Goal: Task Accomplishment & Management: Use online tool/utility

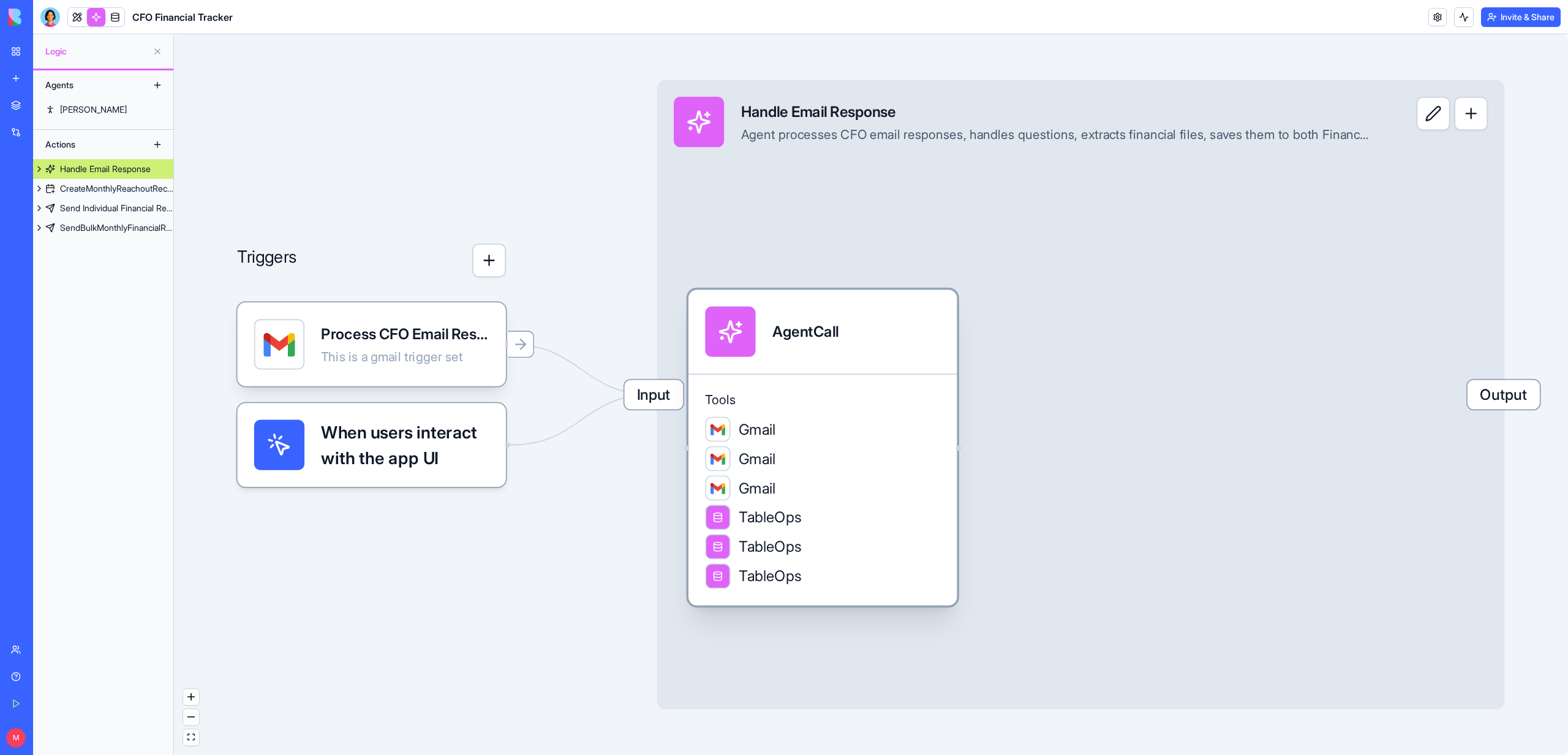
click at [806, 386] on div "Tools Gmail Gmail Gmail TableOps TableOps TableOps" at bounding box center [823, 489] width 268 height 232
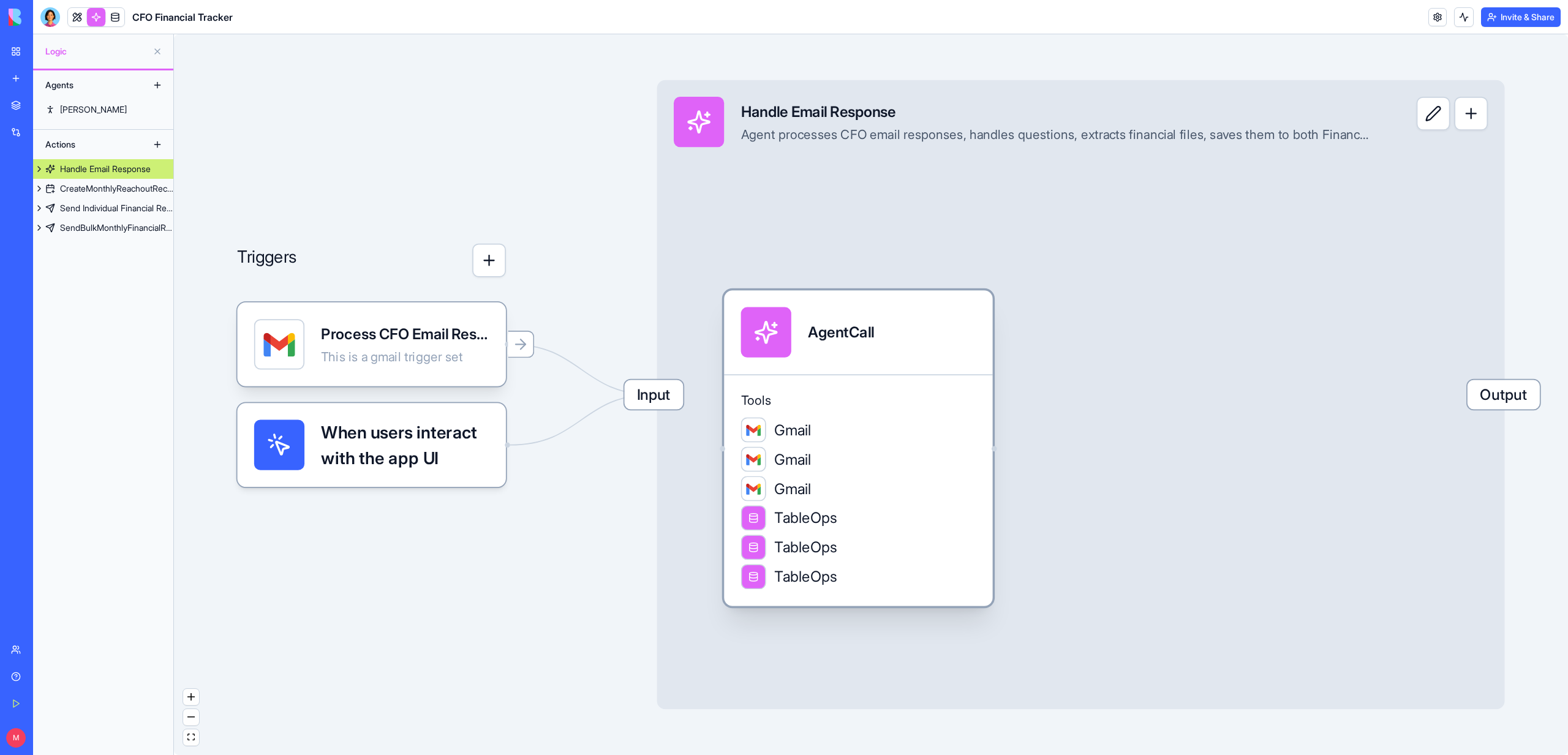
click at [806, 386] on div "Tools Gmail Gmail Gmail TableOps TableOps TableOps" at bounding box center [858, 490] width 268 height 232
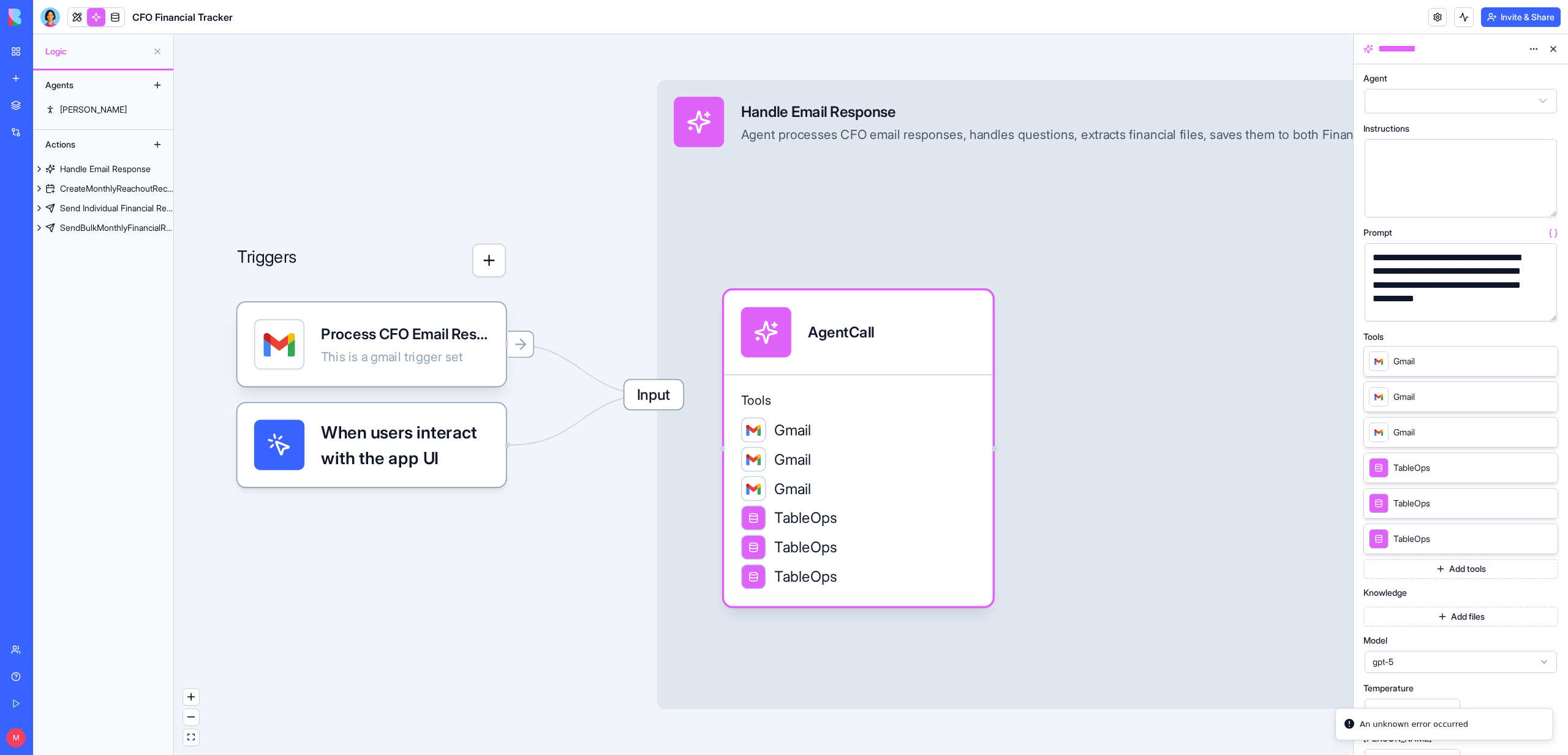
click at [1549, 304] on button "button" at bounding box center [1545, 308] width 19 height 19
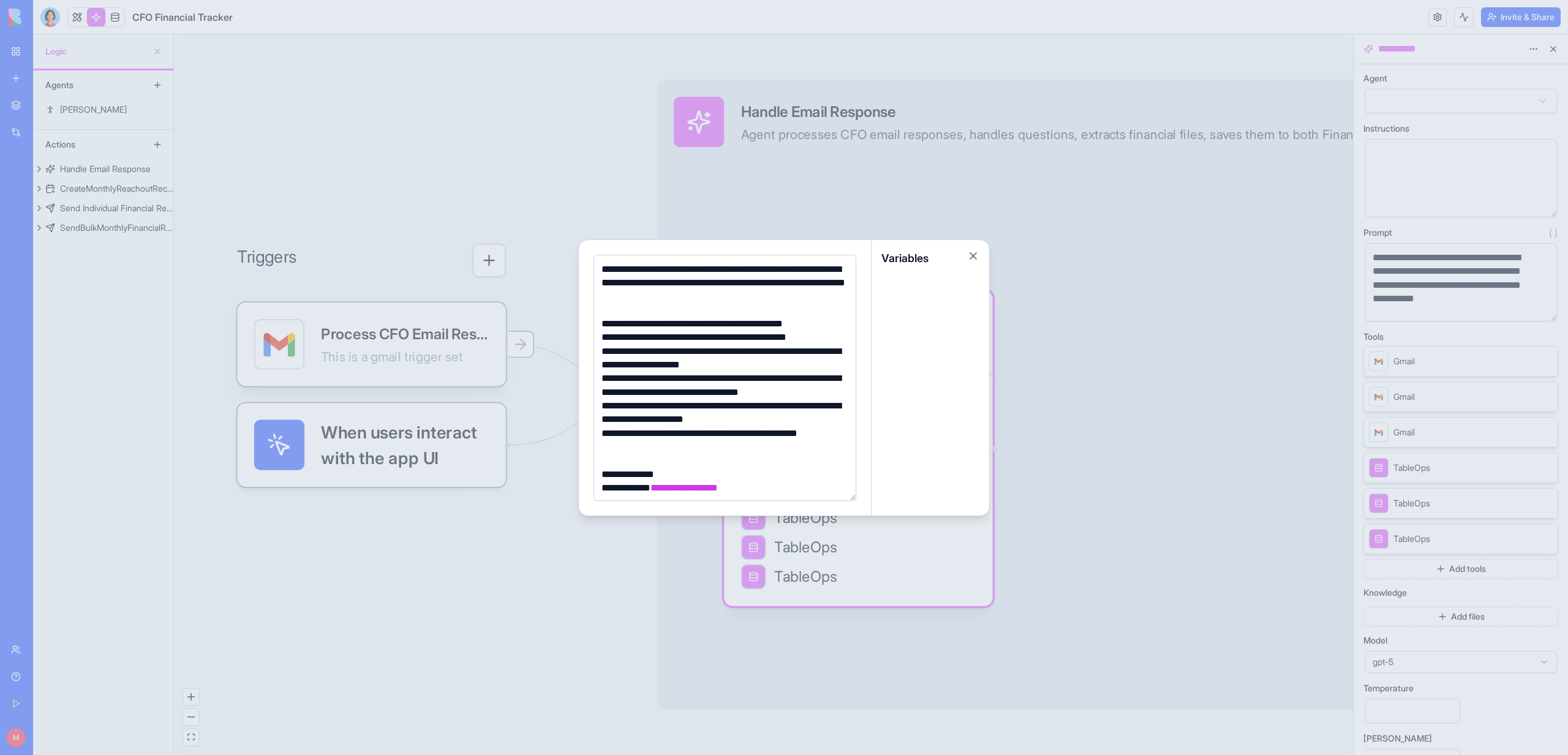
click at [310, 169] on div at bounding box center [784, 378] width 1568 height 755
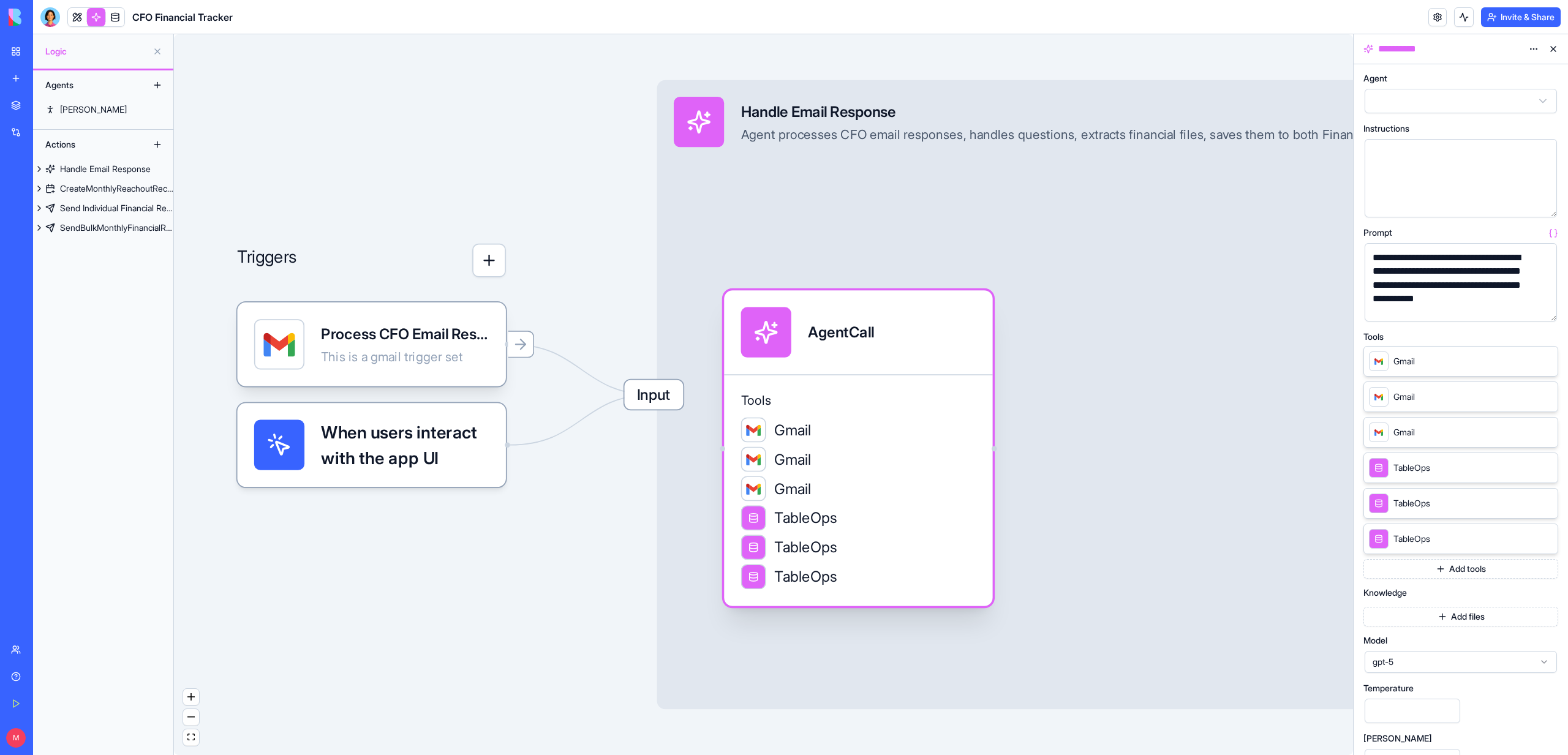
click at [843, 415] on div "Tools Gmail Gmail Gmail TableOps TableOps TableOps" at bounding box center [858, 490] width 268 height 232
click at [1544, 362] on icon at bounding box center [1545, 360] width 10 height 10
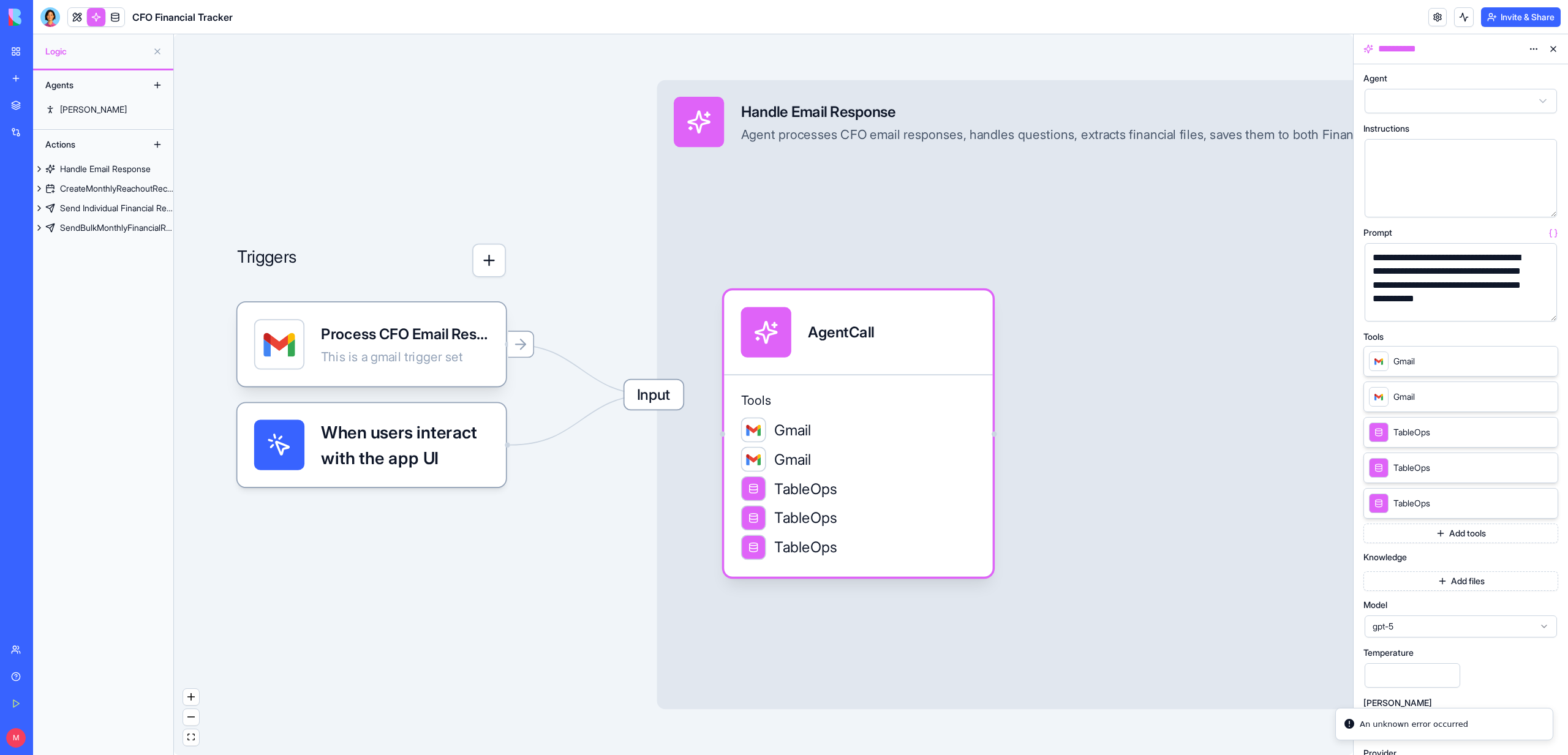
click at [1544, 362] on icon at bounding box center [1545, 360] width 10 height 10
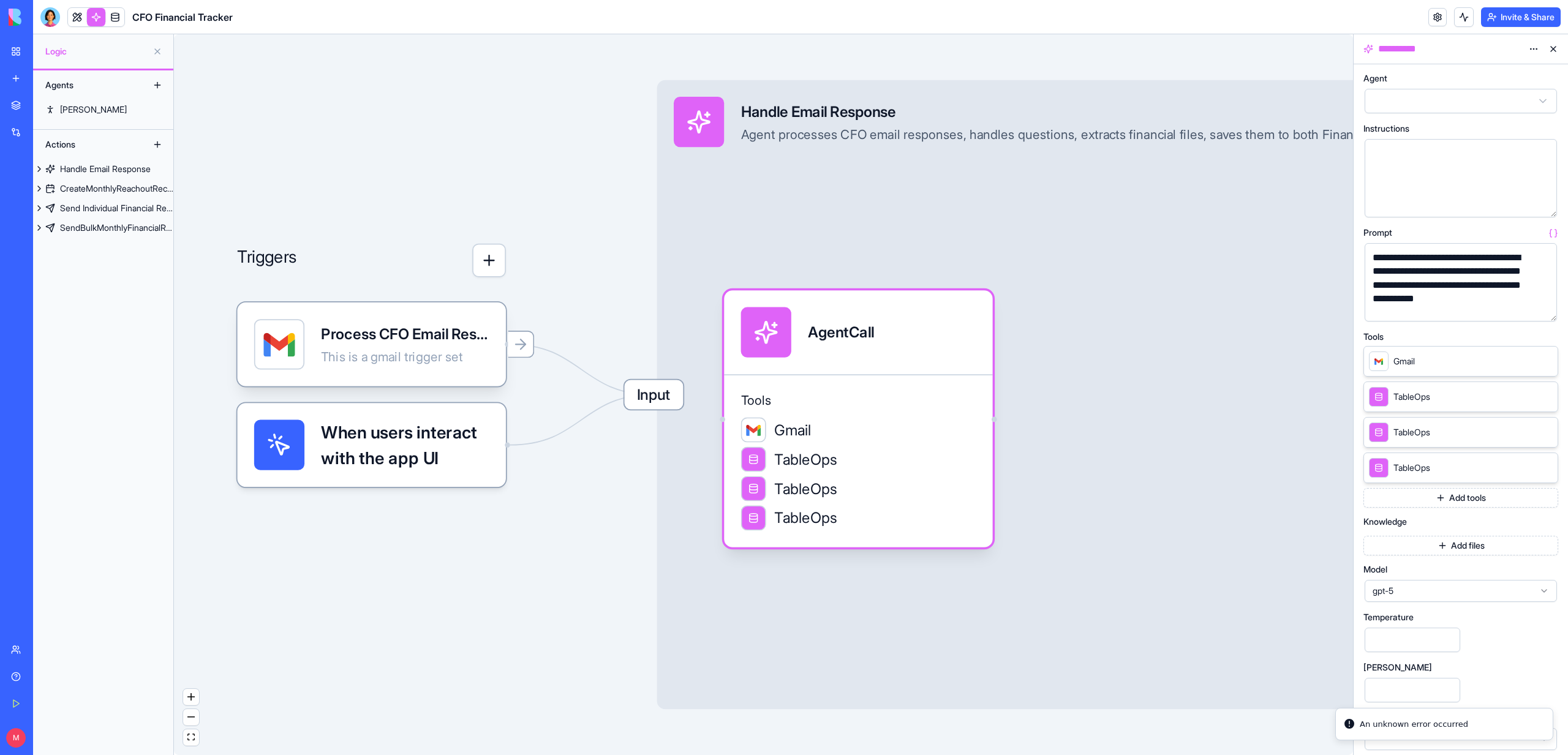
click at [1544, 362] on icon at bounding box center [1545, 360] width 10 height 10
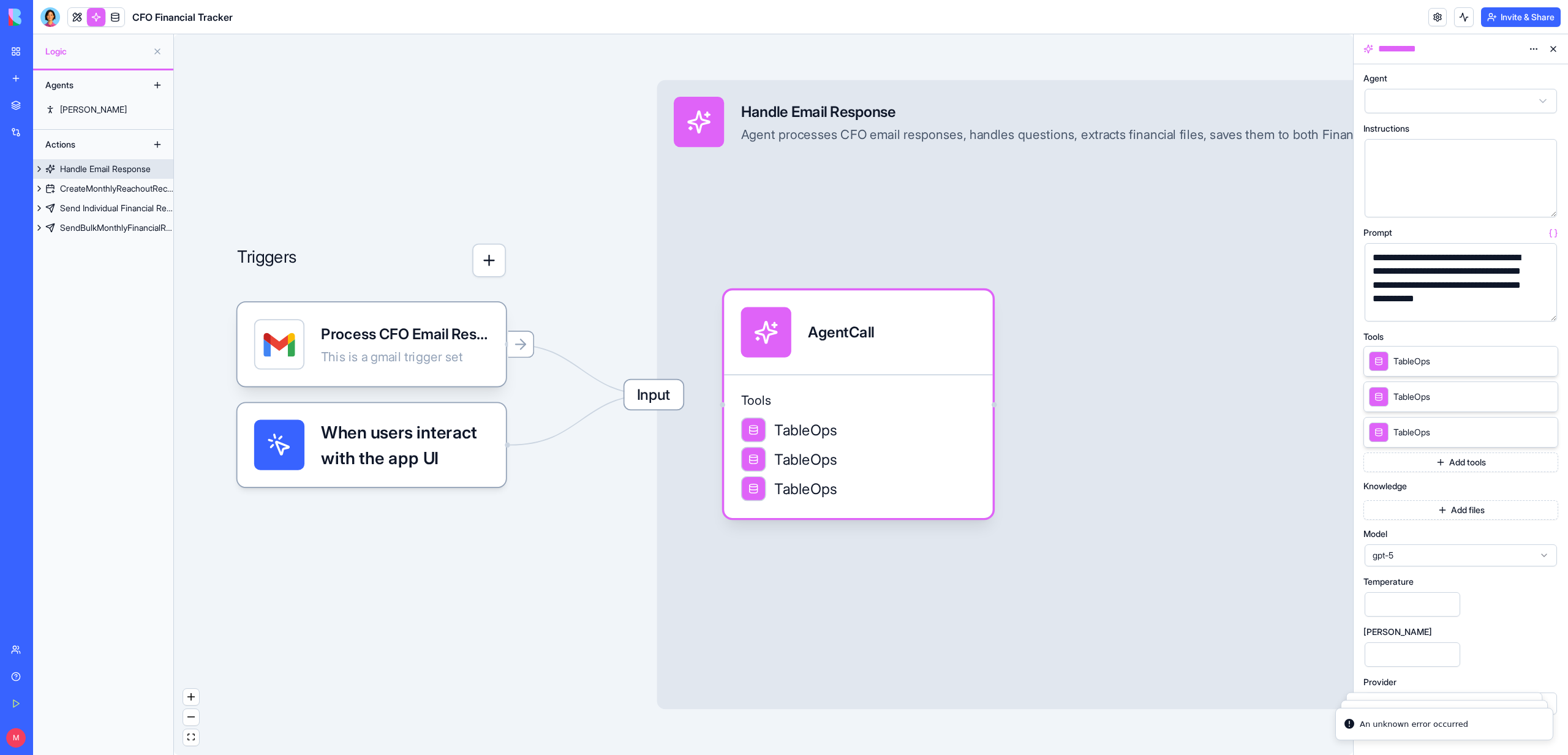
click at [88, 164] on div "Handle Email Response" at bounding box center [105, 169] width 91 height 12
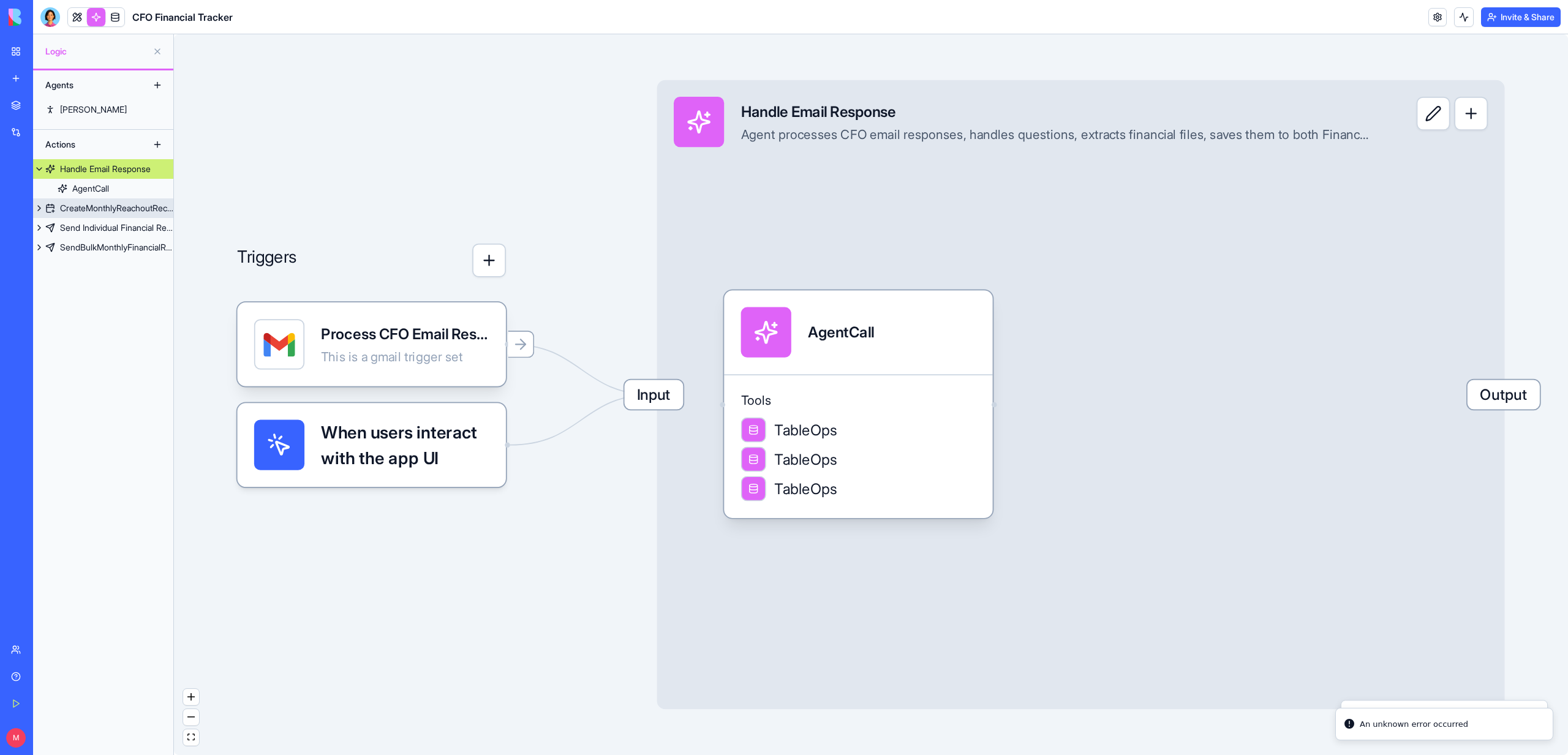
click at [91, 200] on link "CreateMonthlyReachoutRecords" at bounding box center [103, 208] width 140 height 19
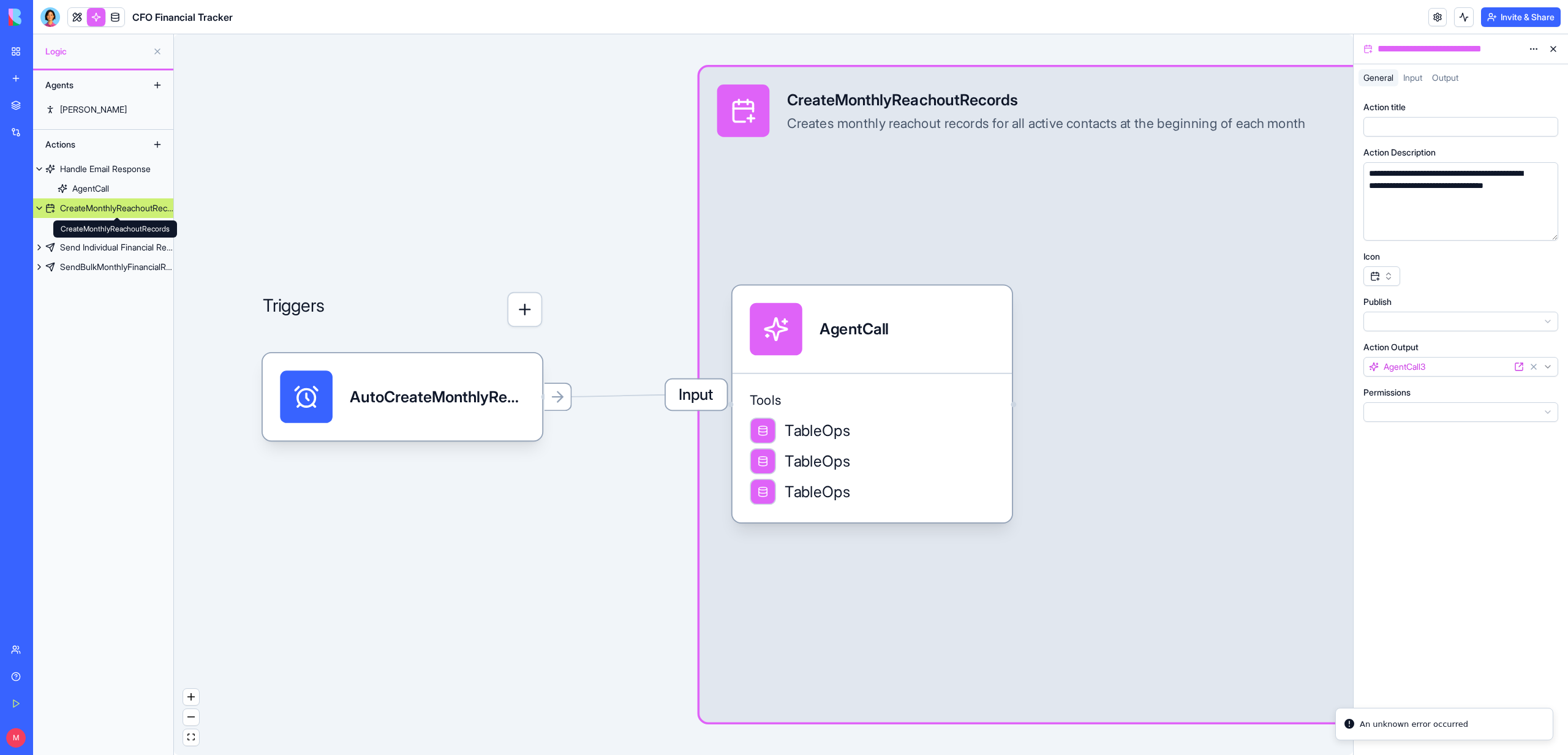
click at [99, 234] on div "CreateMonthlyReachoutRecords CreateMonthlyReachoutRecords" at bounding box center [115, 229] width 123 height 17
click at [99, 250] on div "Send Individual Financial Request" at bounding box center [116, 247] width 113 height 12
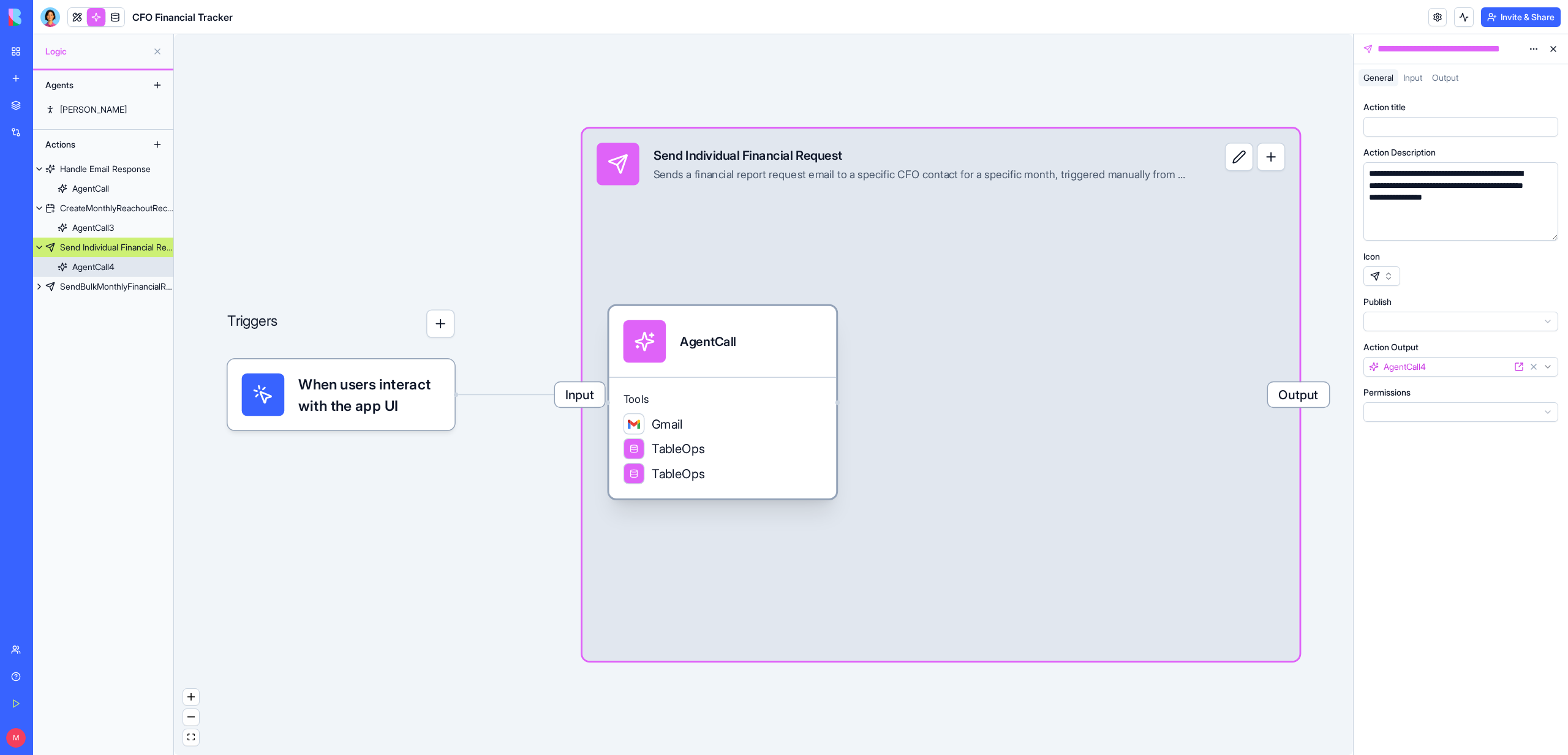
click at [747, 426] on div "Gmail" at bounding box center [723, 424] width 199 height 21
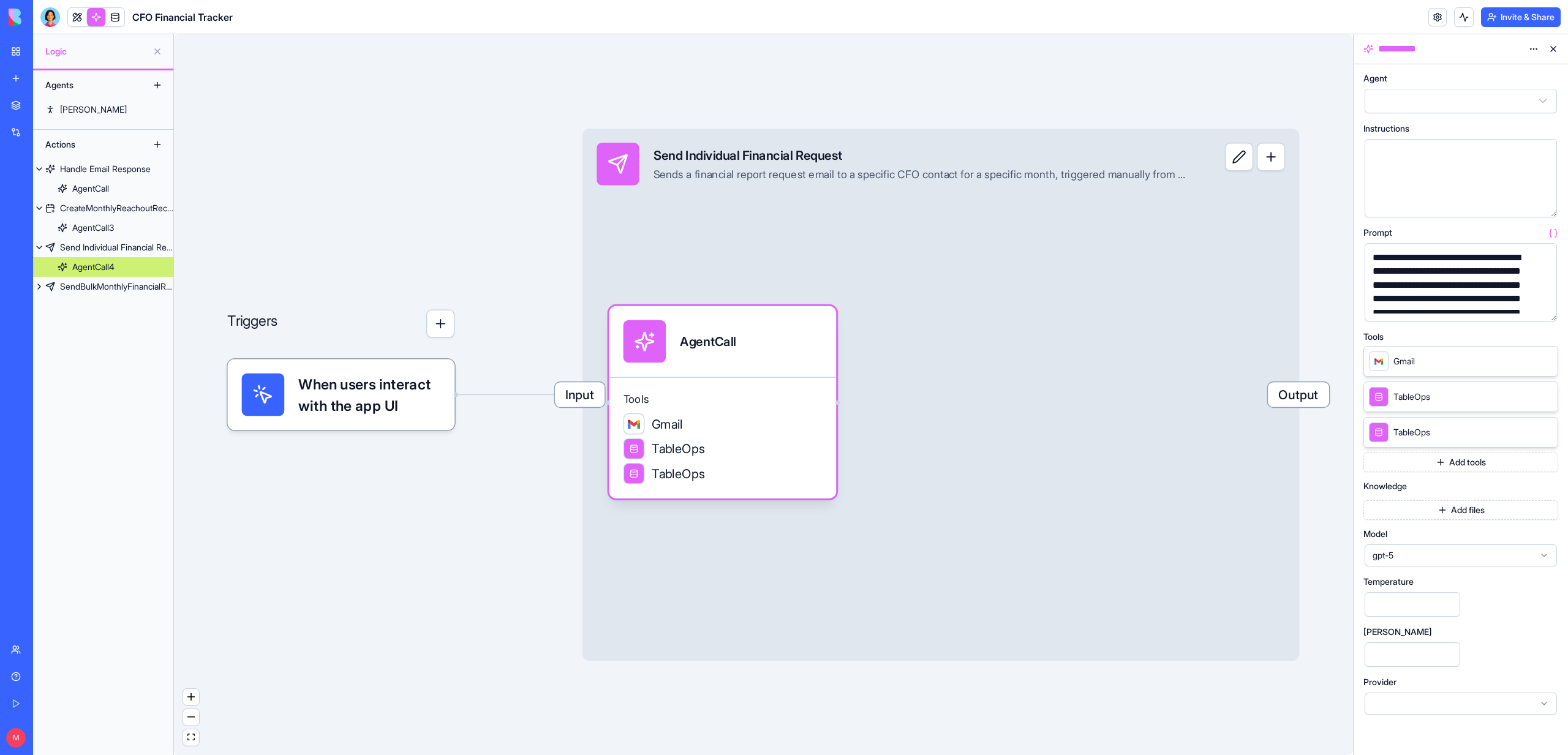
click at [1545, 362] on icon at bounding box center [1545, 360] width 10 height 10
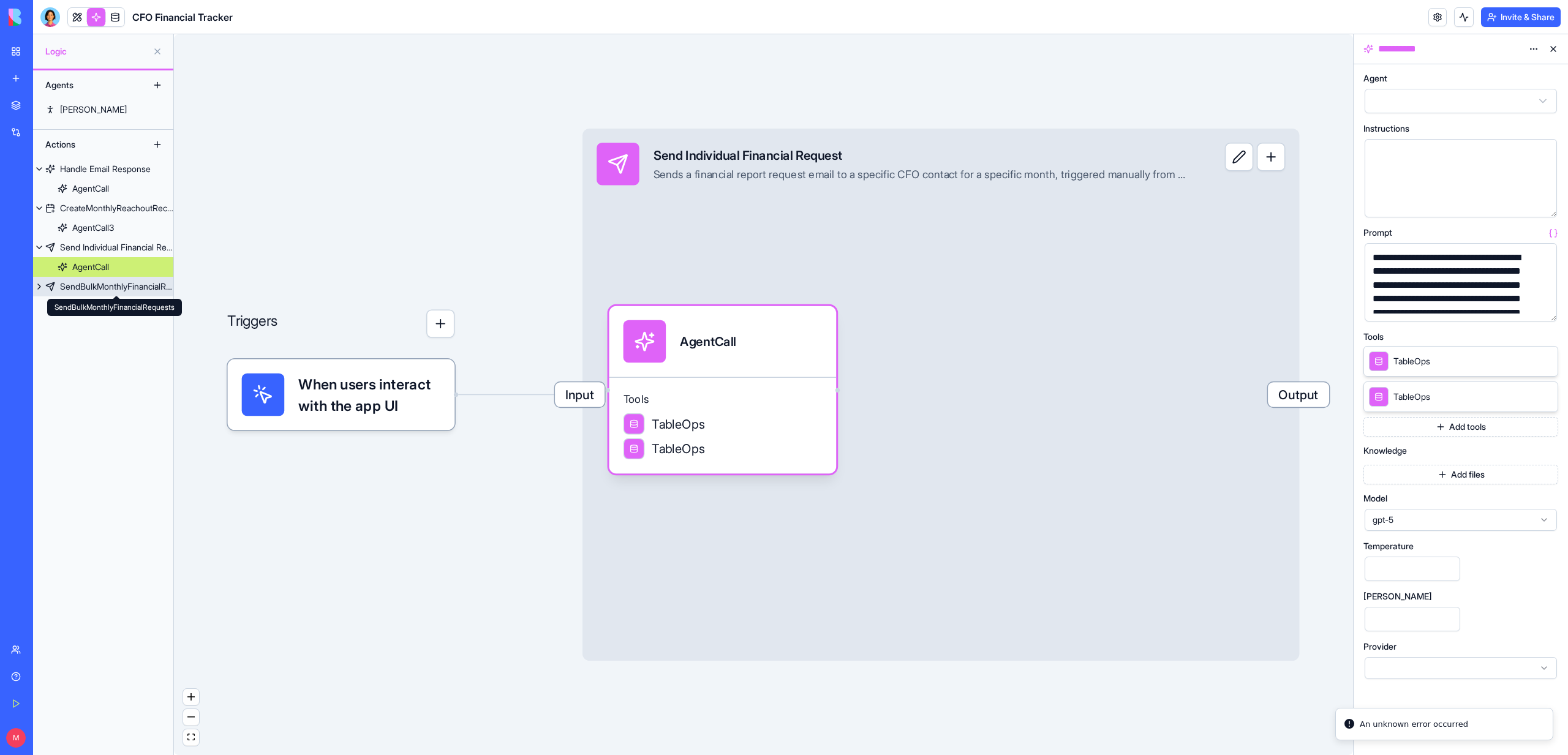
click at [120, 290] on div "SendBulkMonthlyFinancialRequests" at bounding box center [116, 286] width 113 height 12
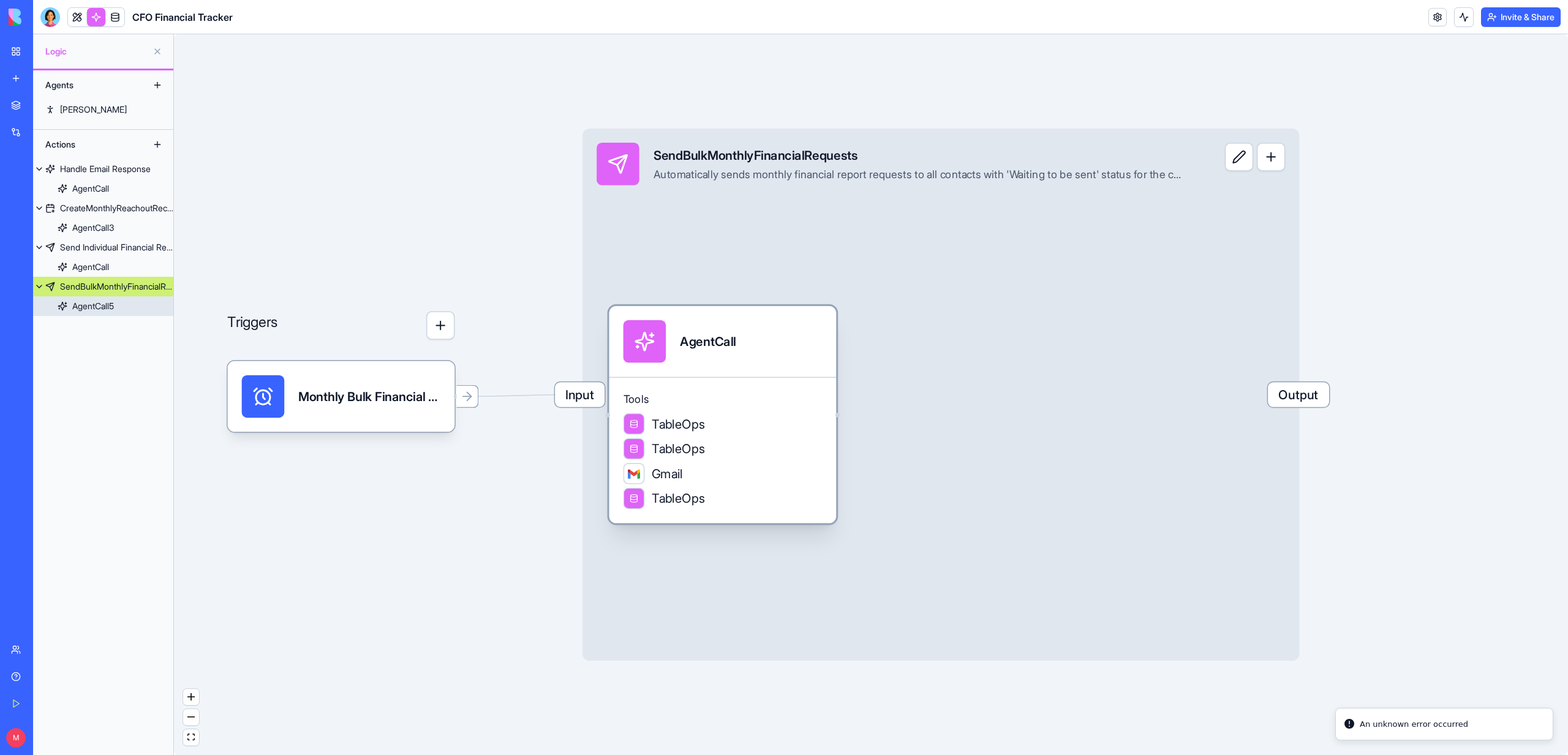
click at [796, 471] on div "Gmail" at bounding box center [723, 473] width 199 height 21
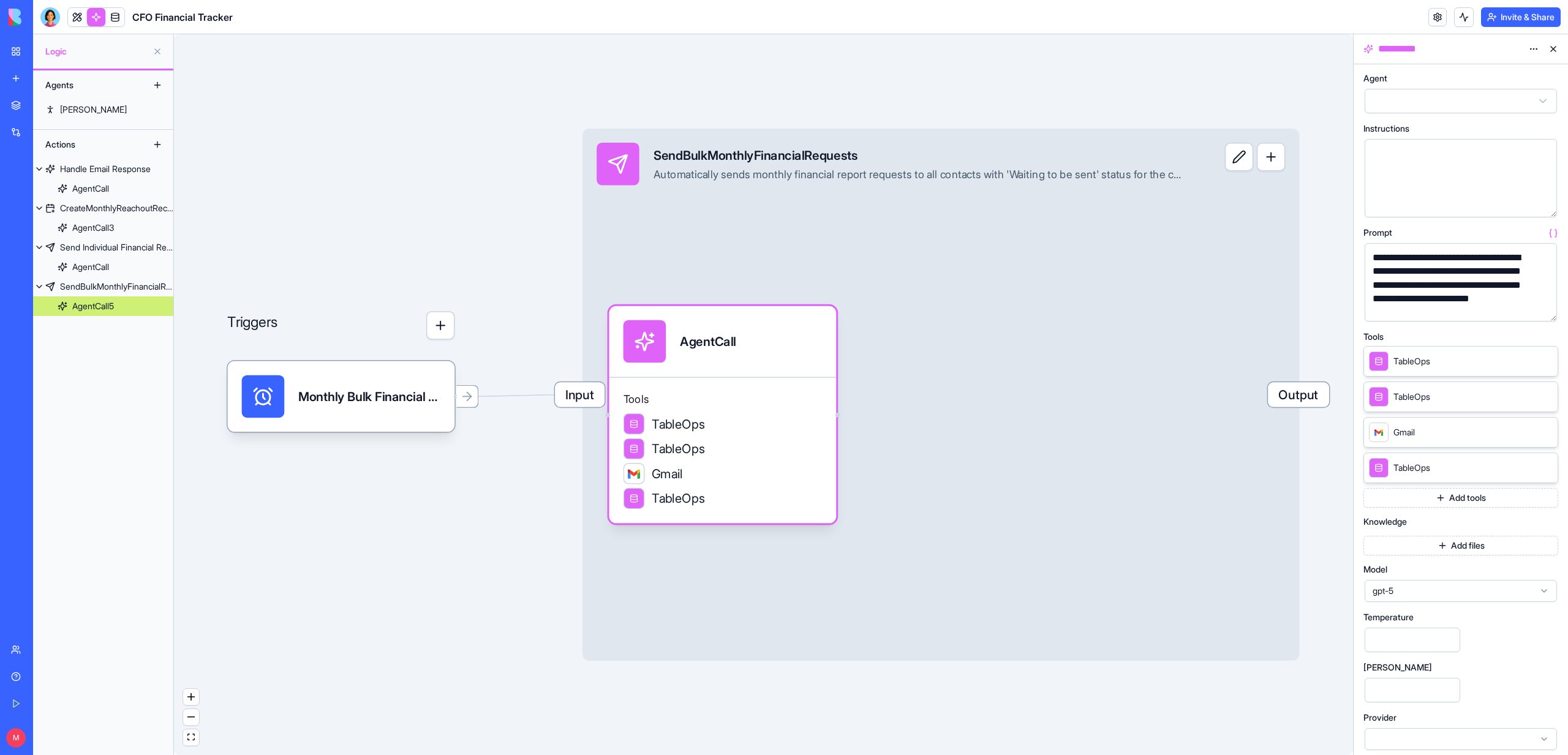
click at [1545, 430] on icon at bounding box center [1545, 431] width 5 height 5
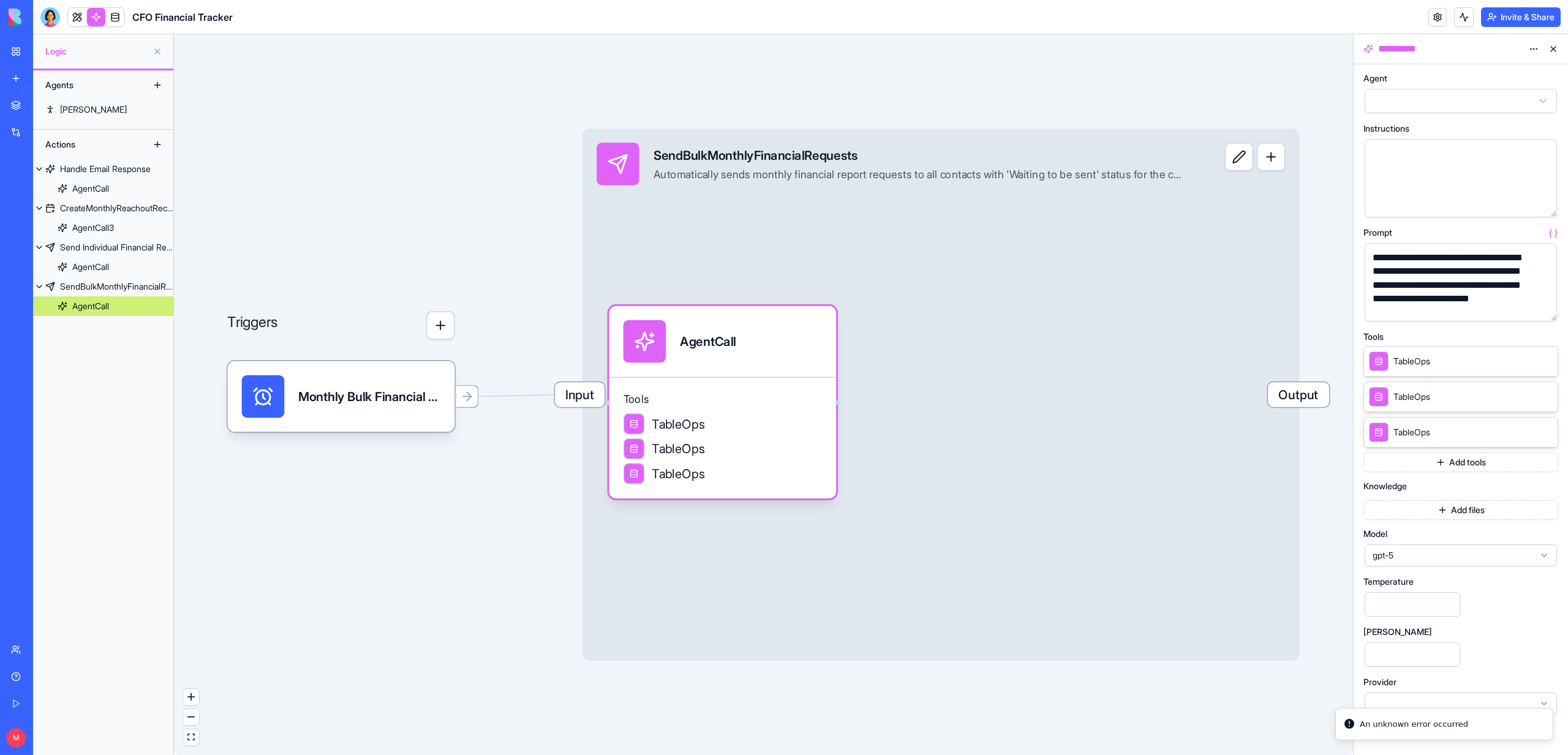
click at [461, 217] on div "Triggers Monthly Bulk Financial RequestsTrigger Input SendBulkMonthlyFinancialR…" at bounding box center [763, 394] width 1179 height 721
